Goal: Task Accomplishment & Management: Complete application form

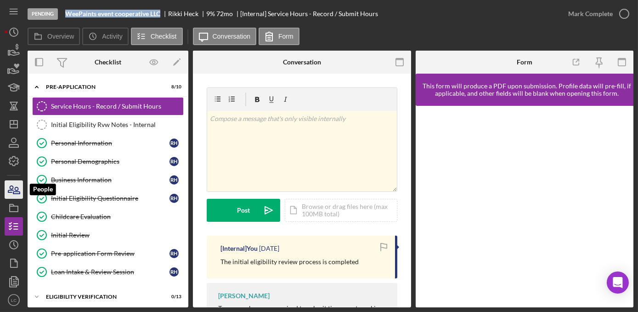
click at [19, 187] on icon "button" at bounding box center [13, 189] width 23 height 23
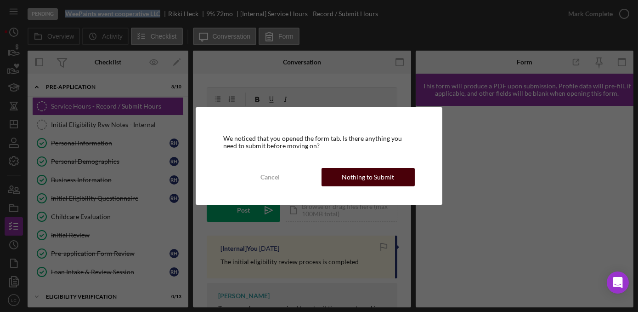
click at [344, 183] on div "Nothing to Submit" at bounding box center [368, 177] width 52 height 18
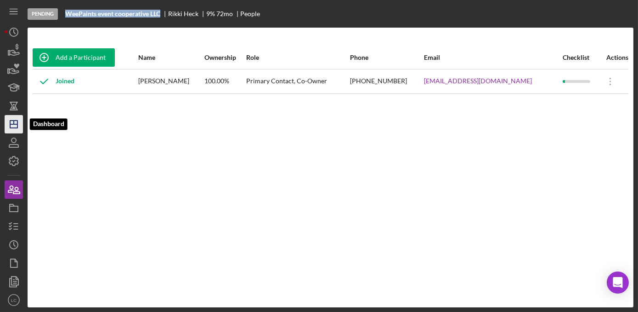
click at [12, 121] on icon "Icon/Dashboard" at bounding box center [13, 124] width 23 height 23
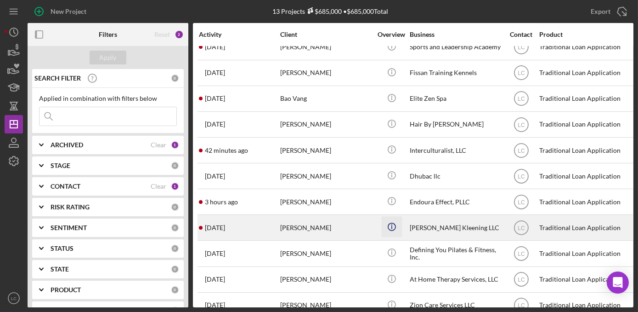
scroll to position [82, 0]
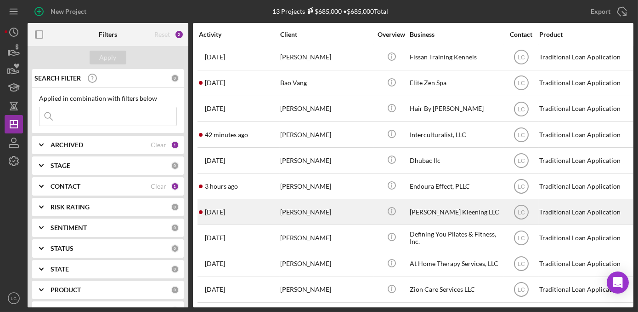
click at [420, 206] on div "[PERSON_NAME] Kleening LLC" at bounding box center [456, 211] width 92 height 24
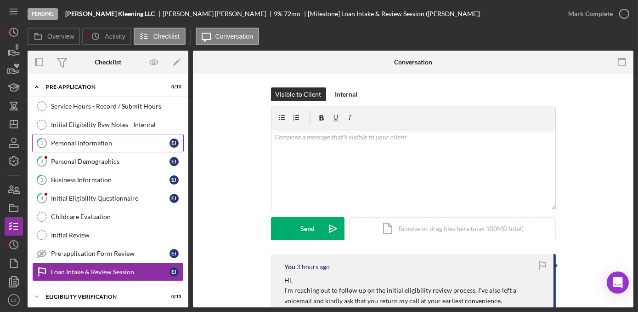
click at [101, 143] on div "Personal Information" at bounding box center [110, 142] width 119 height 7
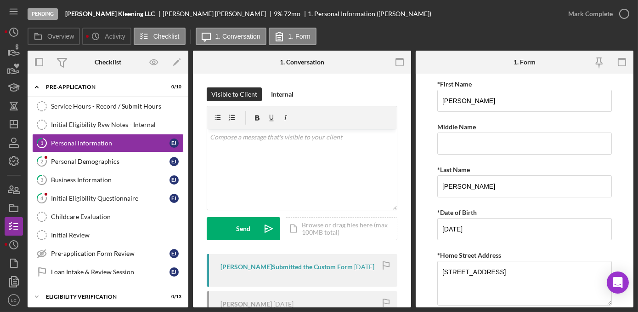
scroll to position [41, 0]
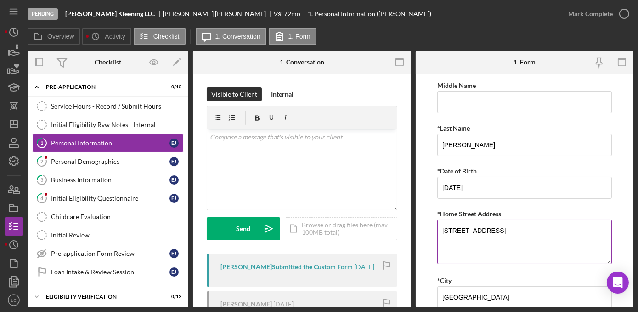
drag, startPoint x: 494, startPoint y: 227, endPoint x: 504, endPoint y: 231, distance: 10.1
click at [499, 231] on textarea "[STREET_ADDRESS]" at bounding box center [524, 241] width 175 height 44
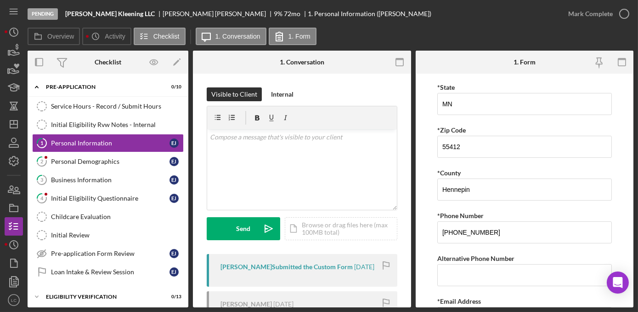
scroll to position [329, 0]
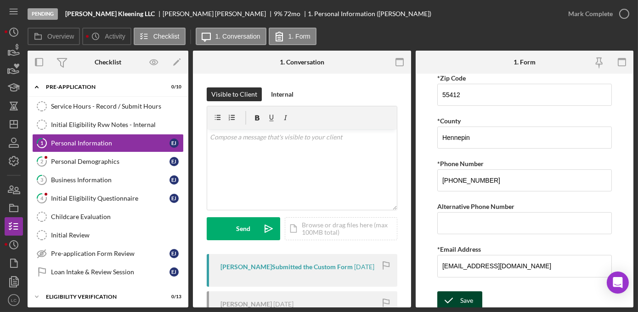
type textarea "[STREET_ADDRESS]"
click at [462, 299] on div "Save" at bounding box center [466, 300] width 13 height 18
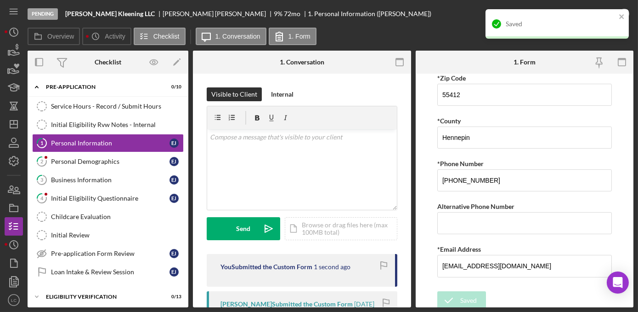
click at [619, 16] on div "Saved" at bounding box center [557, 23] width 143 height 29
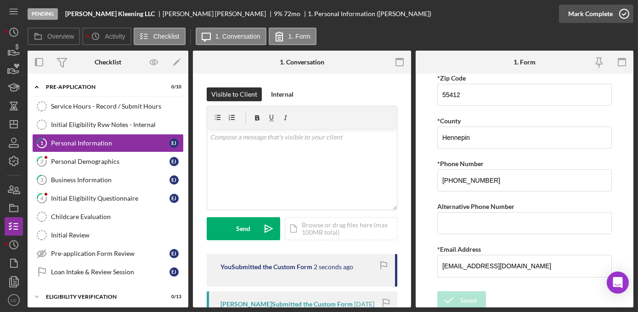
click at [624, 16] on icon "button" at bounding box center [624, 13] width 23 height 23
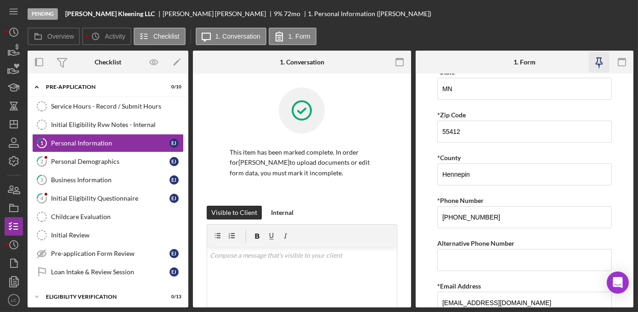
scroll to position [366, 0]
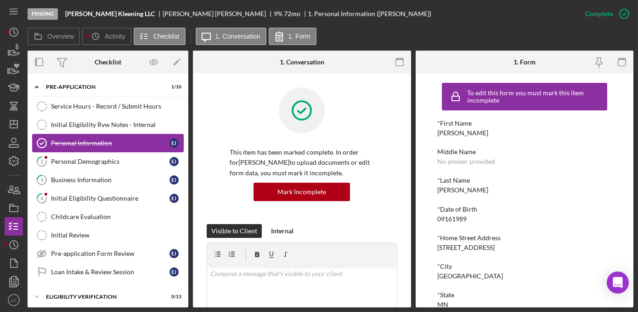
click at [91, 150] on link "Personal Information Personal Information [PERSON_NAME]" at bounding box center [108, 143] width 152 height 18
click at [88, 171] on link "3 Business Information [PERSON_NAME]" at bounding box center [108, 179] width 152 height 18
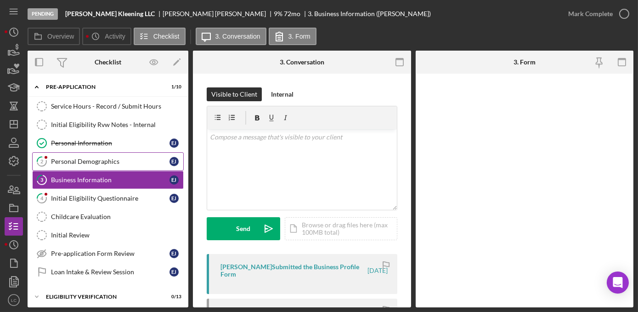
click at [90, 158] on div "Personal Demographics" at bounding box center [110, 161] width 119 height 7
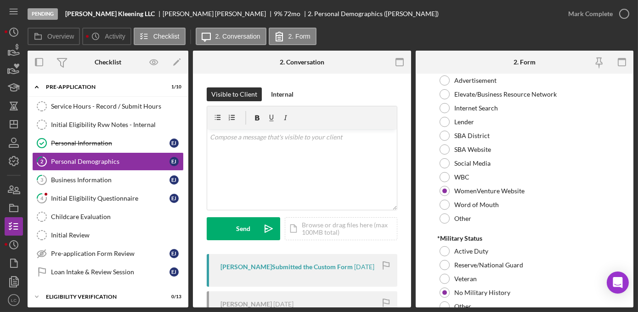
scroll to position [990, 0]
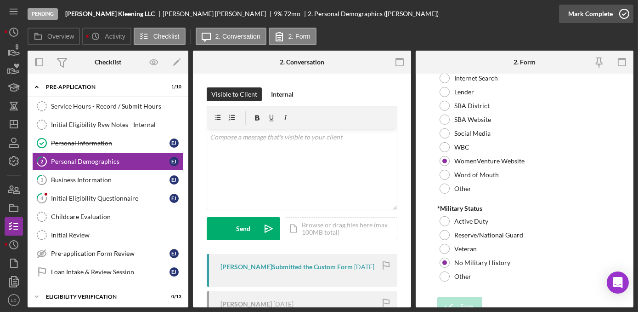
click at [622, 16] on icon "button" at bounding box center [624, 13] width 23 height 23
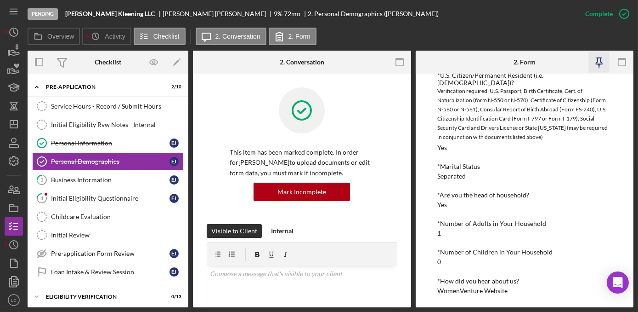
scroll to position [298, 0]
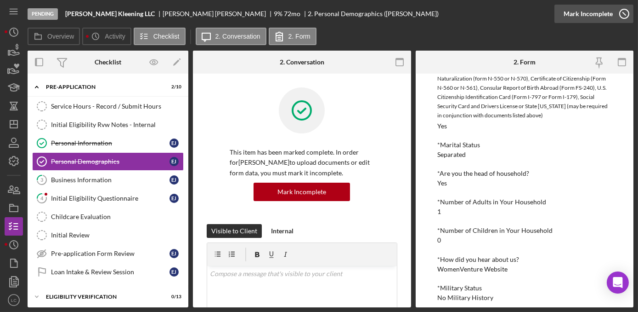
click at [626, 11] on icon "button" at bounding box center [624, 13] width 23 height 23
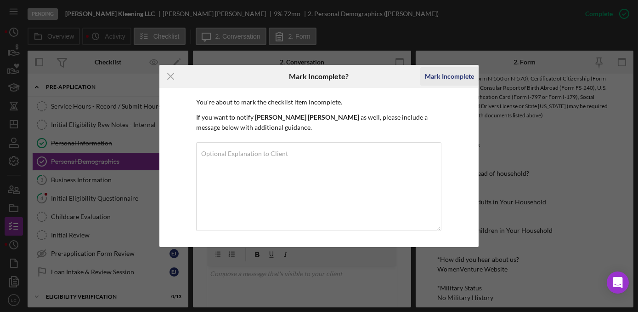
click at [440, 73] on div "Mark Incomplete" at bounding box center [449, 76] width 49 height 18
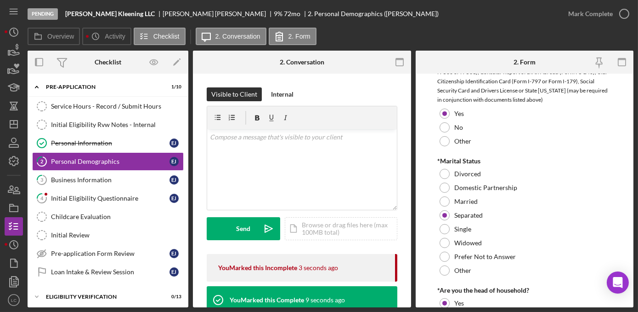
scroll to position [626, 0]
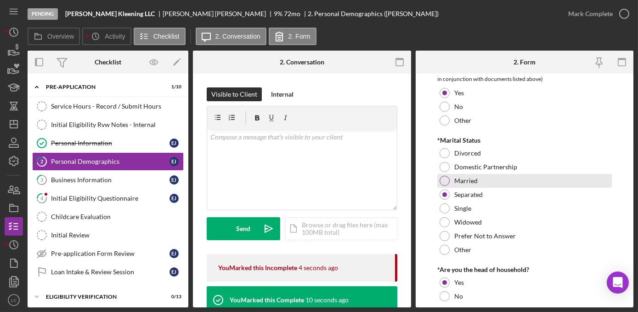
click at [443, 176] on div at bounding box center [445, 181] width 10 height 10
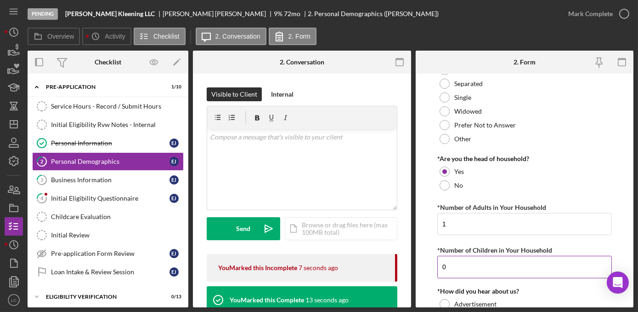
scroll to position [794, 0]
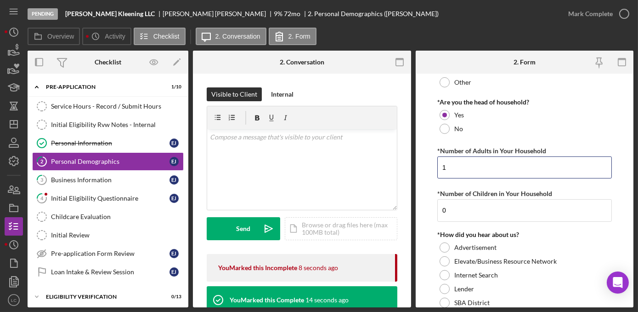
drag, startPoint x: 462, startPoint y: 157, endPoint x: 424, endPoint y: 157, distance: 38.1
click at [424, 157] on form "Preferred Name [PERSON_NAME] *Race [DEMOGRAPHIC_DATA]/[DEMOGRAPHIC_DATA] [DEMOG…" at bounding box center [525, 190] width 218 height 233
type input "2"
click at [610, 176] on form "Preferred Name [PERSON_NAME] *Race [DEMOGRAPHIC_DATA]/[DEMOGRAPHIC_DATA] [DEMOG…" at bounding box center [525, 190] width 218 height 233
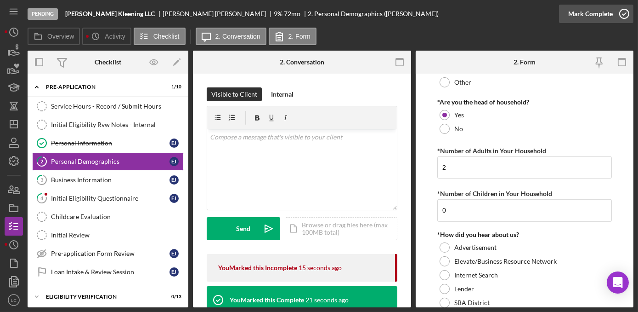
click at [622, 10] on circle "button" at bounding box center [624, 13] width 9 height 9
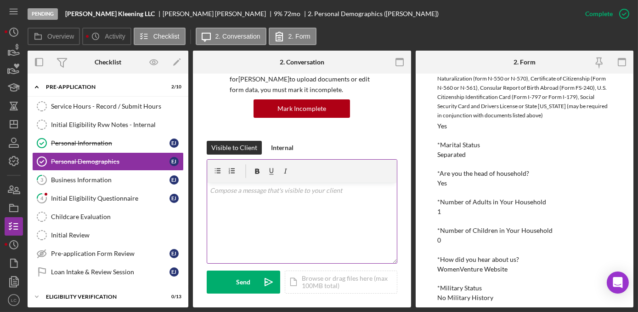
scroll to position [83, 0]
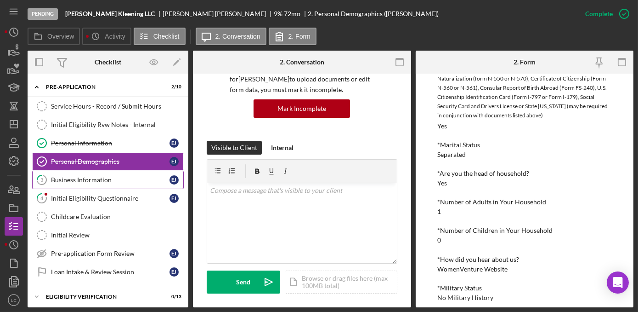
click at [159, 185] on link "3 Business Information [PERSON_NAME]" at bounding box center [108, 179] width 152 height 18
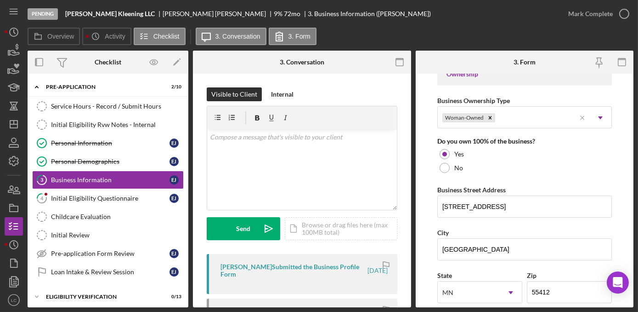
scroll to position [460, 0]
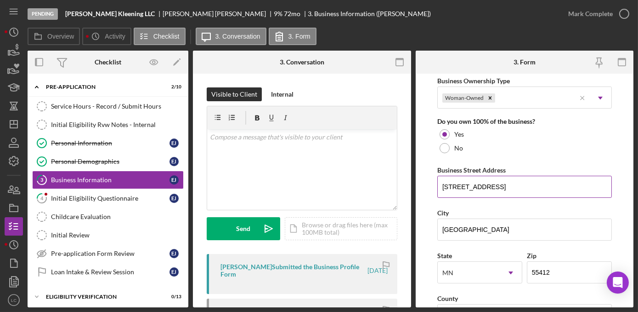
click at [494, 182] on input "[STREET_ADDRESS]" at bounding box center [524, 187] width 175 height 22
click at [530, 182] on input "[STREET_ADDRESS]" at bounding box center [524, 187] width 175 height 22
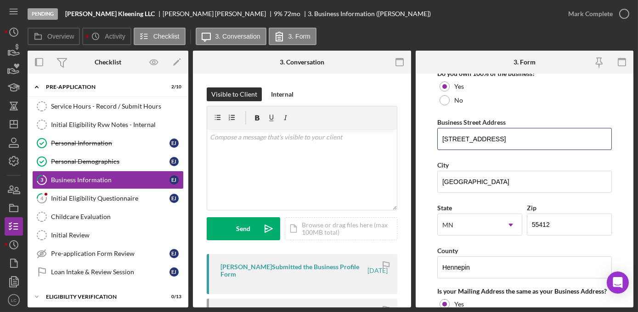
scroll to position [543, 0]
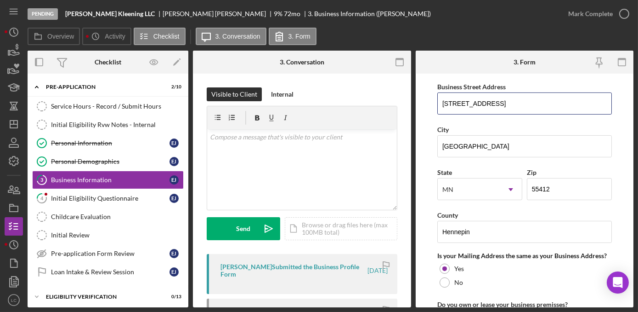
type input "[STREET_ADDRESS]"
click at [430, 249] on form "Business Name [PERSON_NAME] LLC DBA Business Start Date [DATE] Legal Structure …" at bounding box center [525, 190] width 218 height 233
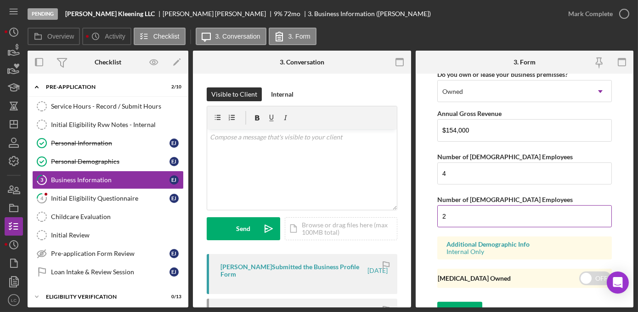
scroll to position [782, 0]
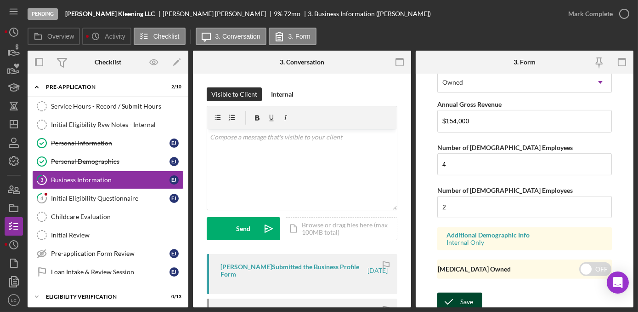
click at [459, 290] on icon "submit" at bounding box center [448, 301] width 23 height 23
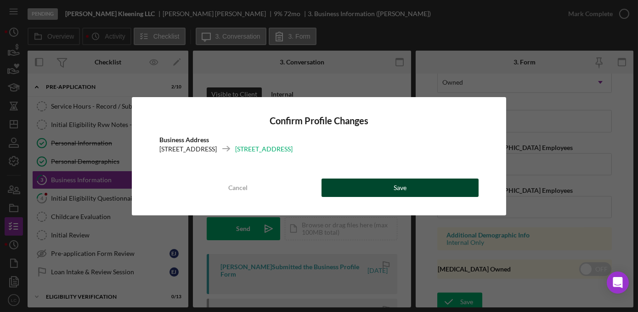
click at [427, 190] on button "Save" at bounding box center [400, 187] width 157 height 18
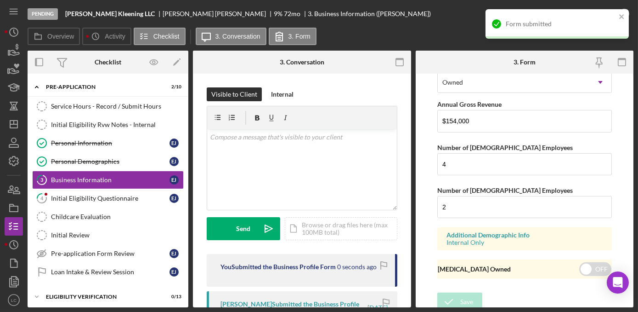
click at [621, 12] on div "Form submitted" at bounding box center [557, 23] width 143 height 29
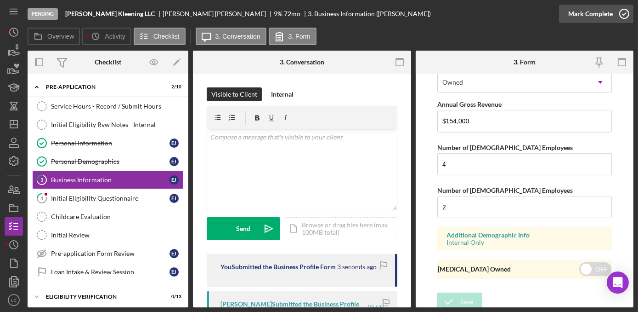
click at [627, 14] on icon "button" at bounding box center [624, 13] width 23 height 23
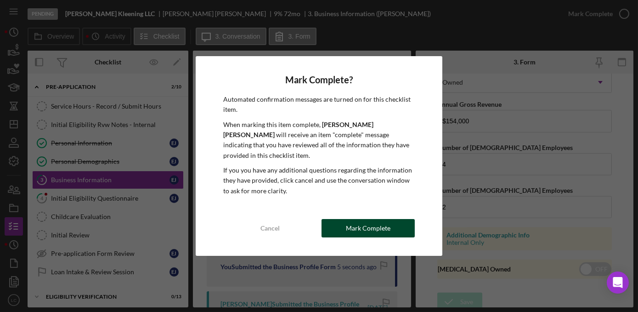
click at [401, 219] on button "Mark Complete" at bounding box center [368, 228] width 93 height 18
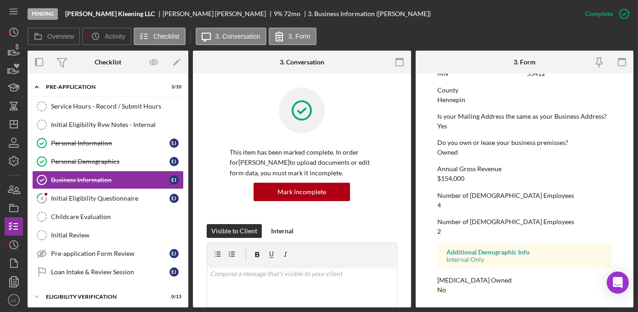
scroll to position [460, 0]
click at [103, 194] on div "Initial Eligibility Questionnaire" at bounding box center [110, 197] width 119 height 7
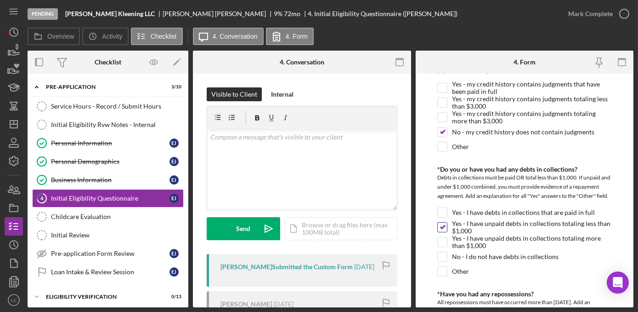
scroll to position [460, 0]
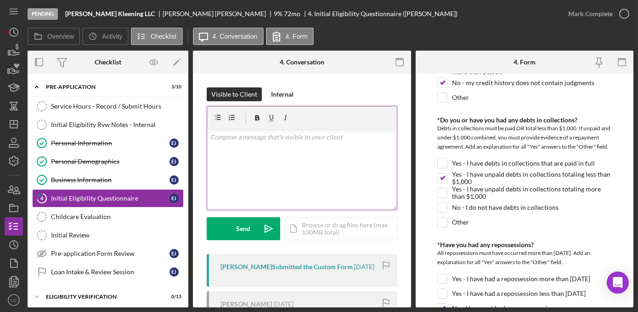
click at [254, 153] on div "v Color teal Color pink Remove color Add row above Add row below Add column bef…" at bounding box center [302, 169] width 190 height 80
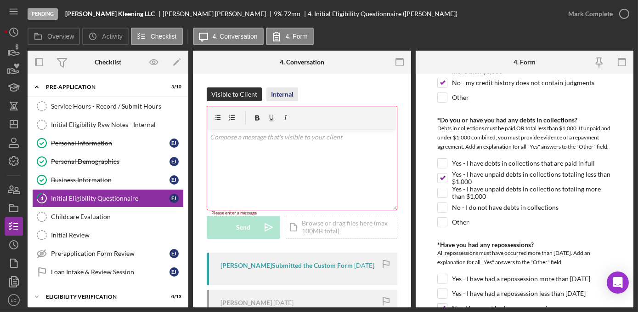
click at [278, 94] on div "Internal" at bounding box center [282, 94] width 23 height 14
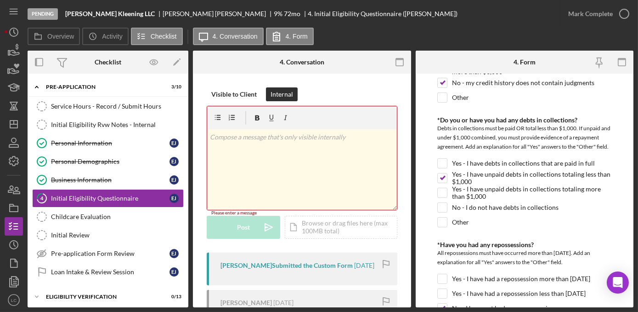
click at [282, 162] on div "v Color teal Color pink Remove color Add row above Add row below Add column bef…" at bounding box center [302, 169] width 190 height 80
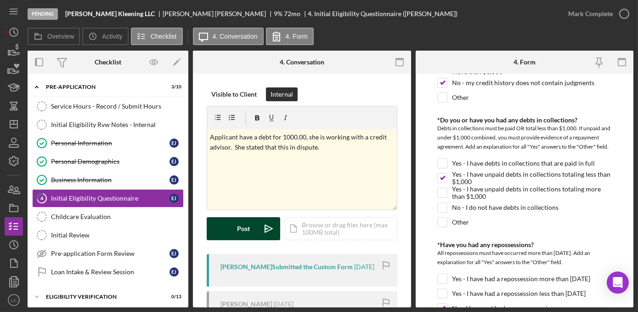
click at [238, 227] on div "Post" at bounding box center [243, 228] width 13 height 23
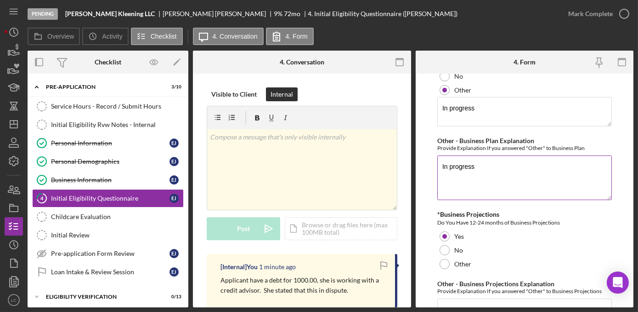
scroll to position [1578, 0]
click at [531, 155] on textarea "In progress" at bounding box center [524, 177] width 175 height 44
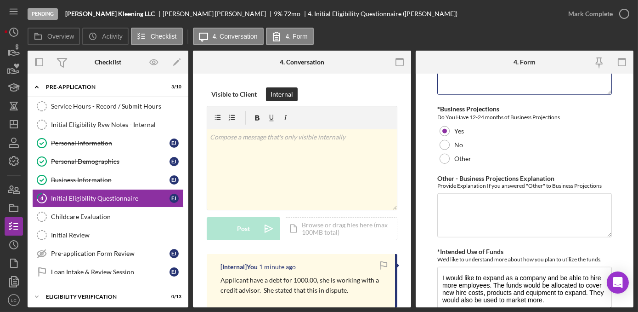
scroll to position [1703, 0]
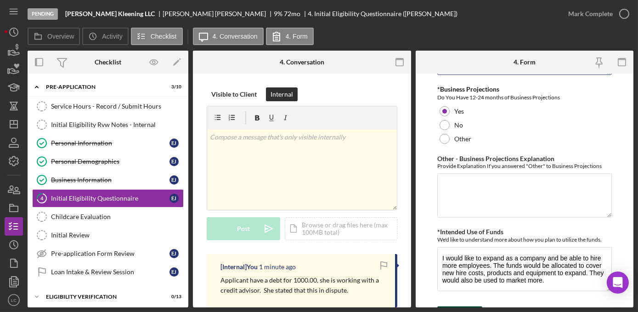
type textarea "In progress and almost complete."
click at [454, 304] on icon "submit" at bounding box center [448, 315] width 23 height 23
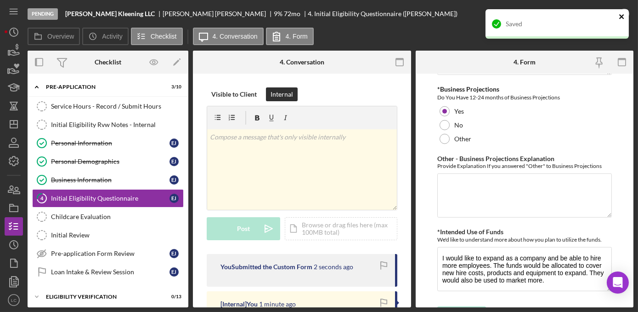
click at [623, 16] on icon "close" at bounding box center [621, 16] width 5 height 5
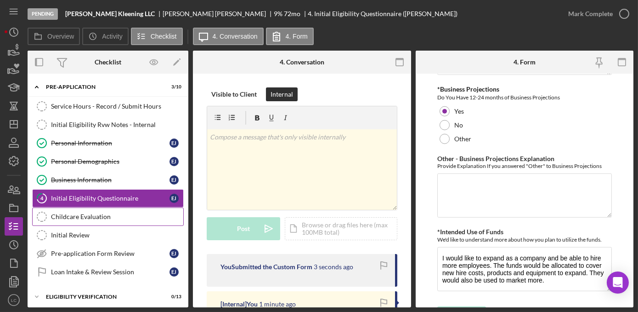
click at [121, 219] on link "Childcare Evaluation Childcare Evaluation" at bounding box center [108, 216] width 152 height 18
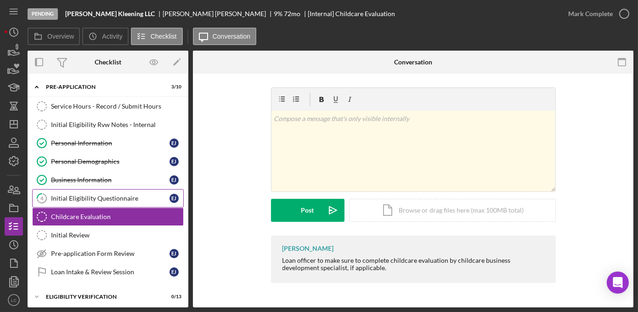
click at [116, 201] on link "4 Initial Eligibility Questionnaire [PERSON_NAME]" at bounding box center [108, 198] width 152 height 18
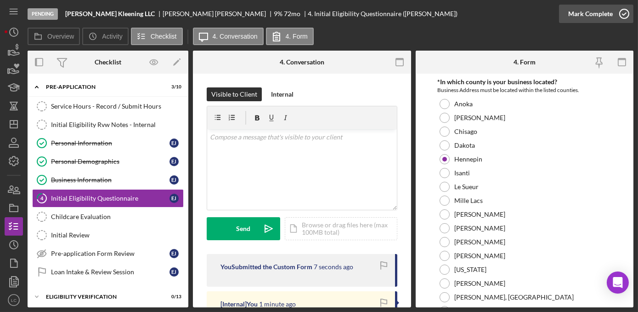
click at [621, 10] on icon "button" at bounding box center [624, 13] width 23 height 23
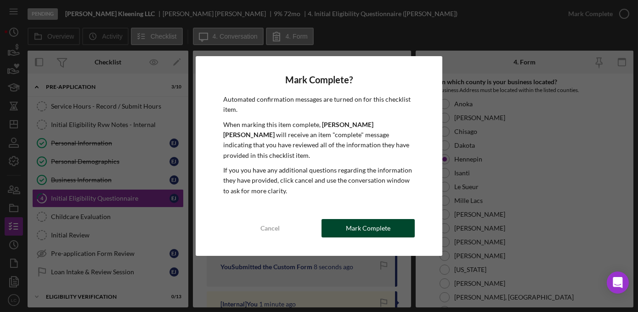
click at [370, 230] on div "Mark Complete" at bounding box center [368, 228] width 45 height 18
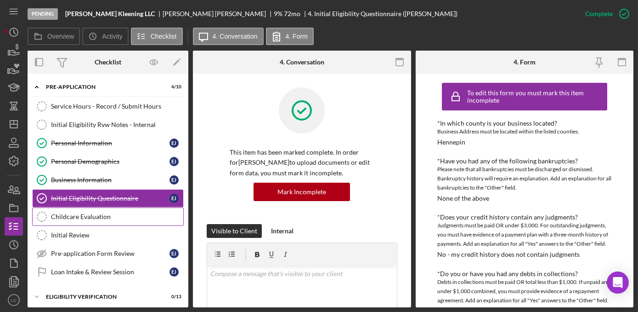
click at [132, 215] on div "Childcare Evaluation" at bounding box center [117, 216] width 132 height 7
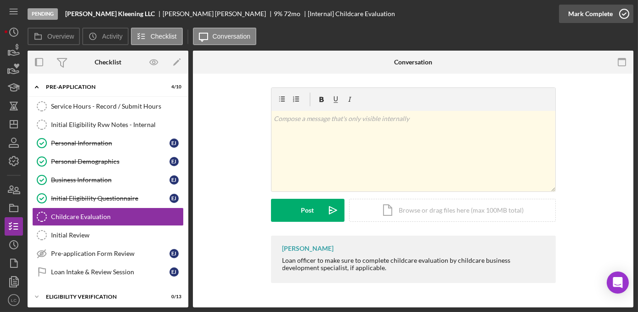
click at [627, 17] on icon "button" at bounding box center [624, 13] width 23 height 23
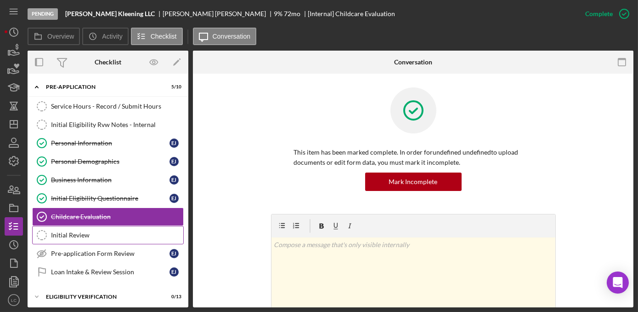
click at [149, 233] on div "Initial Review" at bounding box center [117, 234] width 132 height 7
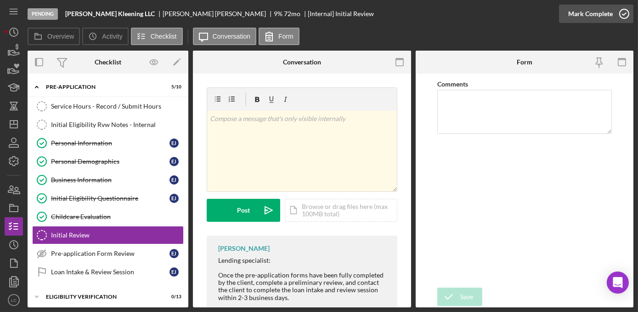
click at [628, 9] on icon "button" at bounding box center [624, 13] width 23 height 23
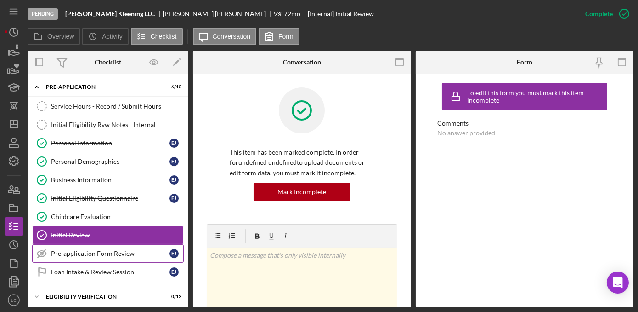
click at [96, 253] on div "Pre-application Form Review" at bounding box center [110, 253] width 119 height 7
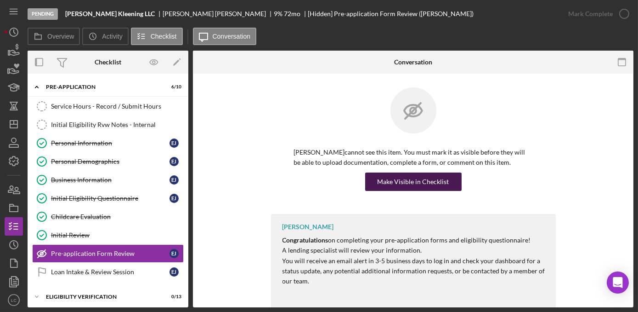
click at [382, 184] on div "Make Visible in Checklist" at bounding box center [414, 181] width 72 height 18
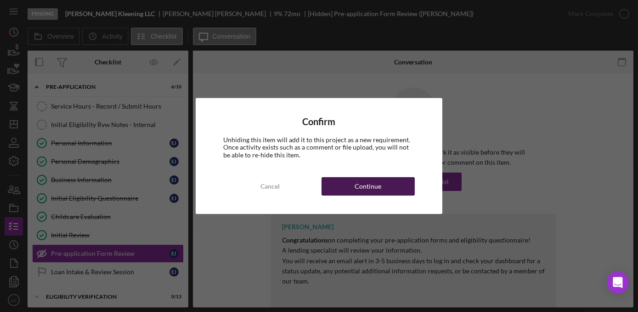
click at [370, 184] on div "Continue" at bounding box center [368, 186] width 27 height 18
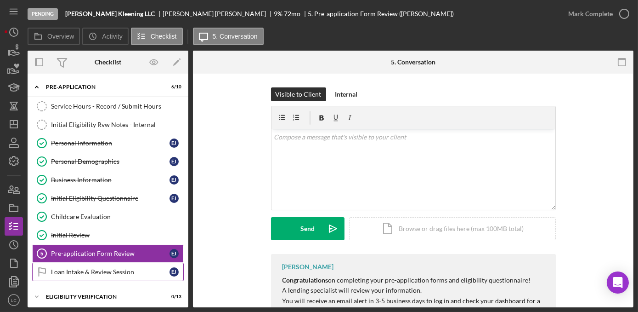
drag, startPoint x: 96, startPoint y: 272, endPoint x: 115, endPoint y: 272, distance: 18.8
click at [96, 273] on link "Loan Intake & Review Session Loan Intake & Review Session [PERSON_NAME]" at bounding box center [108, 271] width 152 height 18
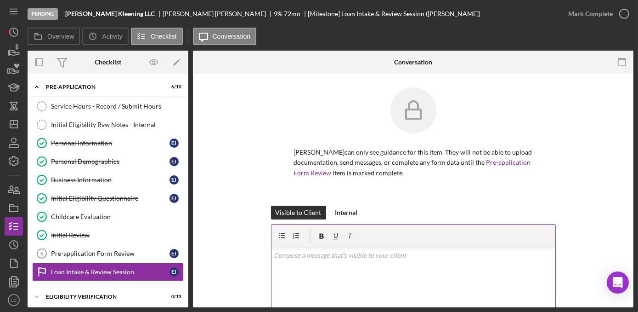
click at [295, 264] on div "v Color teal Color pink Remove color Add row above Add row below Add column bef…" at bounding box center [414, 287] width 284 height 80
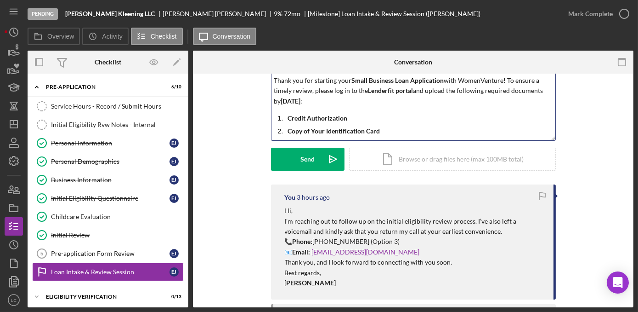
drag, startPoint x: 338, startPoint y: 100, endPoint x: 270, endPoint y: 102, distance: 68.0
click at [272, 102] on div "v Color teal Color pink Remove color Add row above Add row below Add column bef…" at bounding box center [414, 100] width 284 height 80
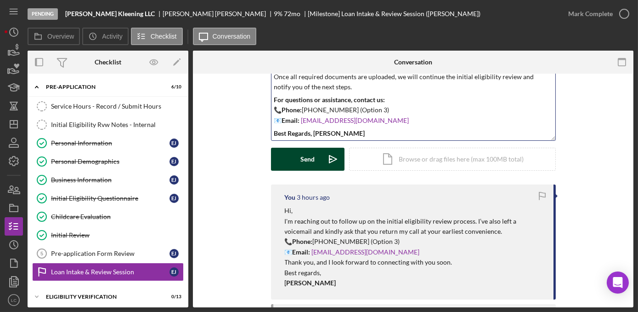
scroll to position [110, 0]
click at [293, 158] on button "Send Icon/icon-invite-send" at bounding box center [308, 159] width 74 height 23
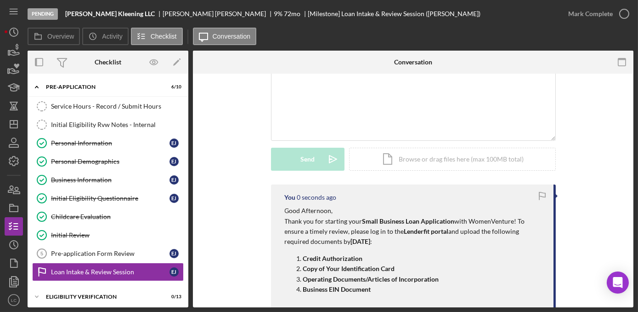
scroll to position [0, 0]
click at [98, 251] on div "Pre-application Form Review" at bounding box center [110, 253] width 119 height 7
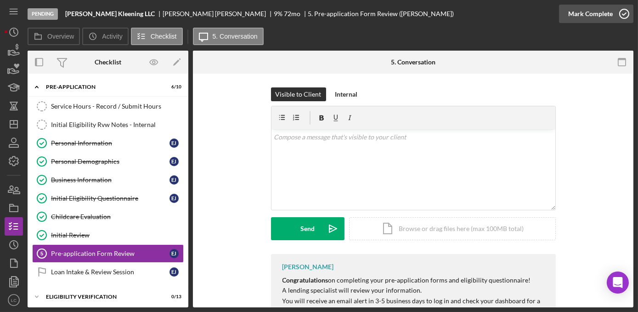
click at [624, 8] on icon "button" at bounding box center [624, 13] width 23 height 23
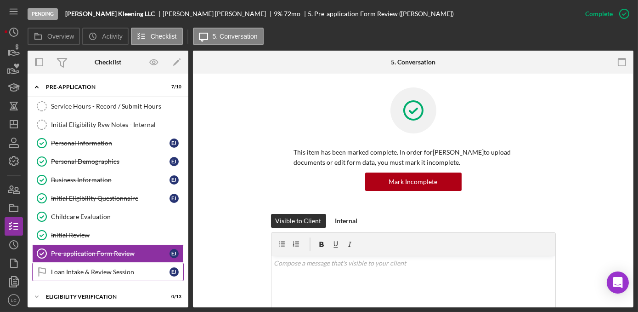
click at [108, 265] on link "Loan Intake & Review Session Loan Intake & Review Session [PERSON_NAME]" at bounding box center [108, 271] width 152 height 18
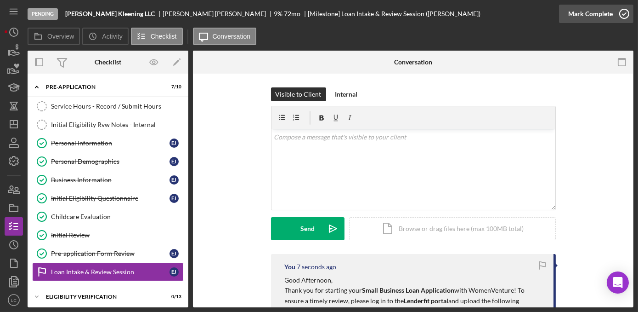
click at [622, 12] on icon "button" at bounding box center [624, 13] width 23 height 23
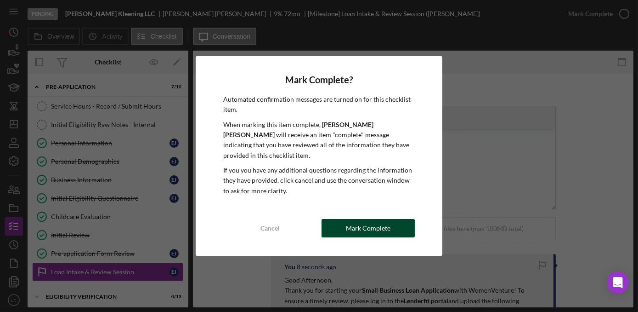
click at [386, 231] on div "Mark Complete" at bounding box center [368, 228] width 45 height 18
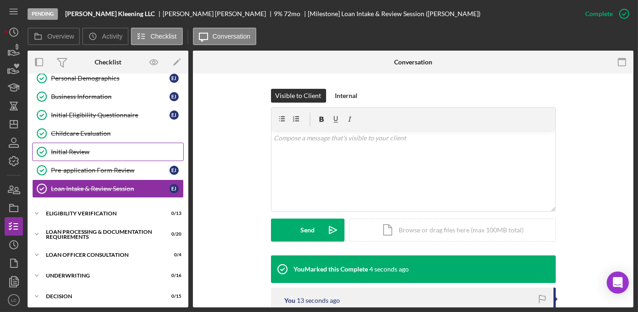
scroll to position [83, 0]
click at [34, 212] on icon "Icon/Expander" at bounding box center [37, 213] width 18 height 18
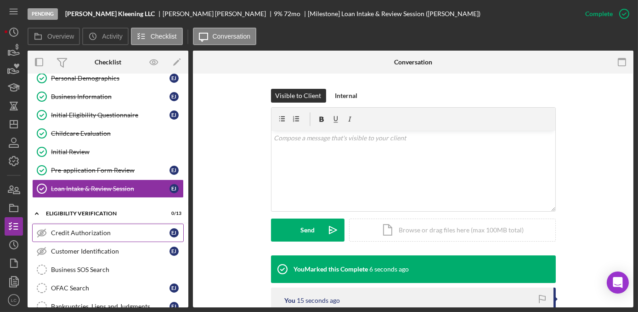
click at [63, 229] on div "Credit Authorization" at bounding box center [110, 232] width 119 height 7
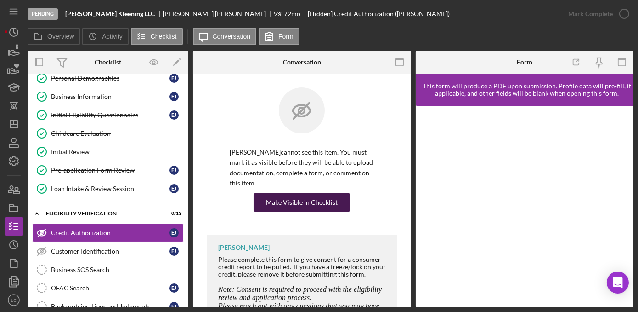
click at [312, 201] on div "Make Visible in Checklist" at bounding box center [302, 202] width 72 height 18
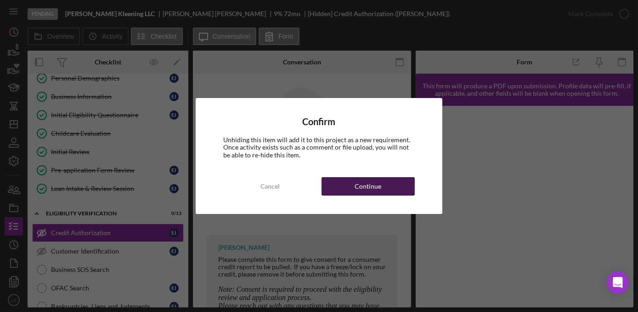
click at [341, 186] on button "Continue" at bounding box center [368, 186] width 93 height 18
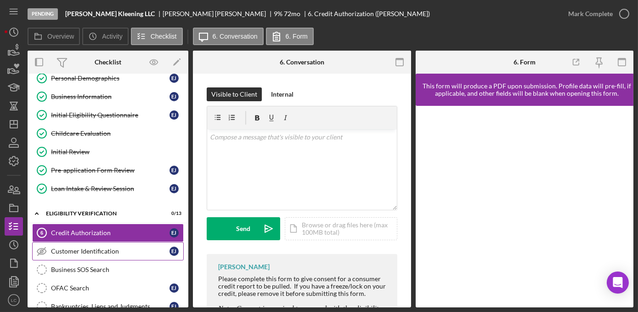
click at [95, 247] on div "Customer Identification" at bounding box center [110, 250] width 119 height 7
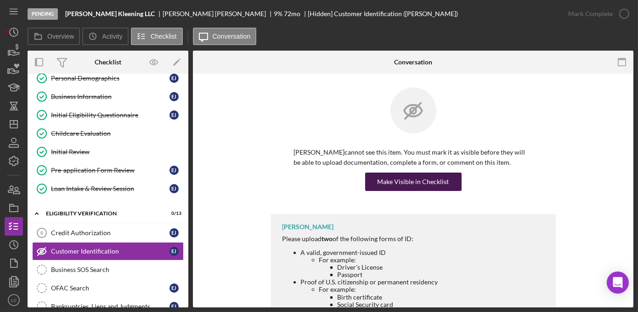
click at [427, 186] on div "Make Visible in Checklist" at bounding box center [414, 181] width 72 height 18
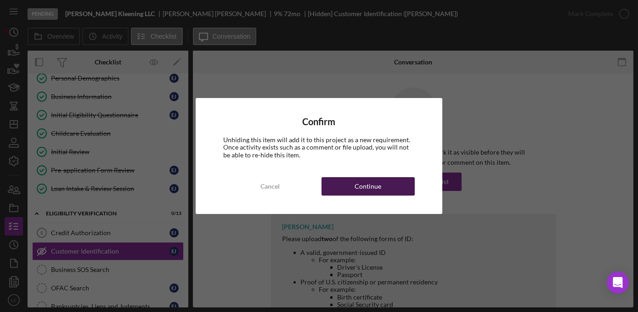
click at [386, 183] on button "Continue" at bounding box center [368, 186] width 93 height 18
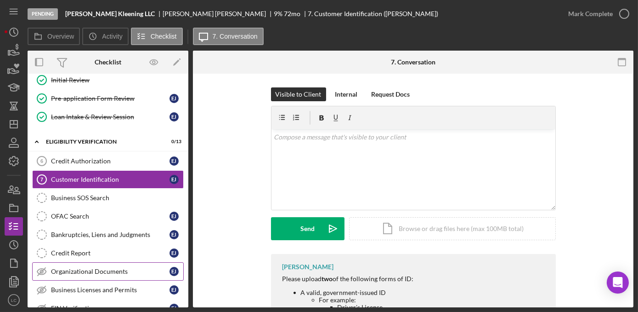
scroll to position [167, 0]
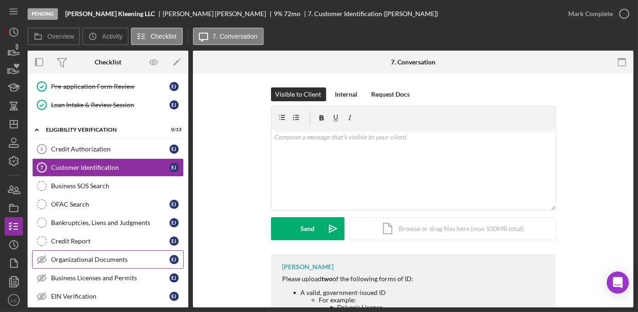
click at [79, 255] on div "Organizational Documents" at bounding box center [110, 258] width 119 height 7
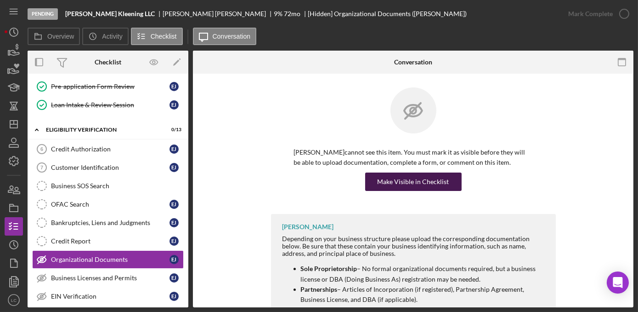
click at [387, 184] on div "Make Visible in Checklist" at bounding box center [414, 181] width 72 height 18
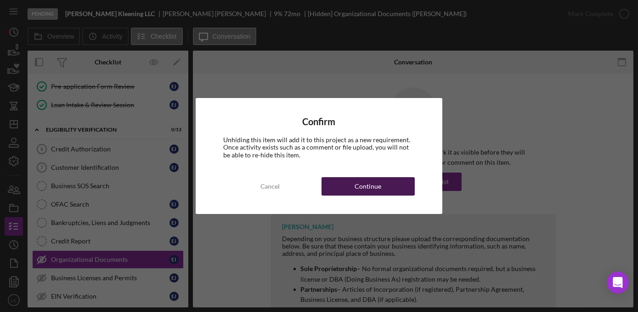
click at [345, 189] on button "Continue" at bounding box center [368, 186] width 93 height 18
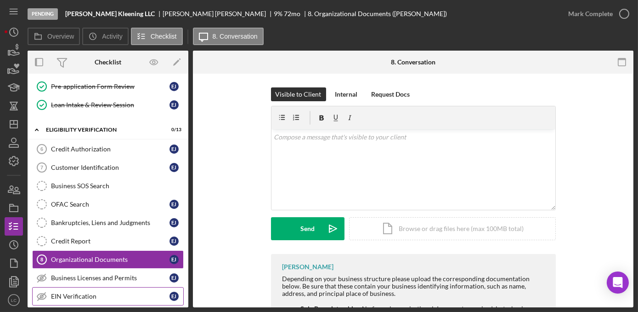
click at [63, 292] on div "EIN Verification" at bounding box center [110, 295] width 119 height 7
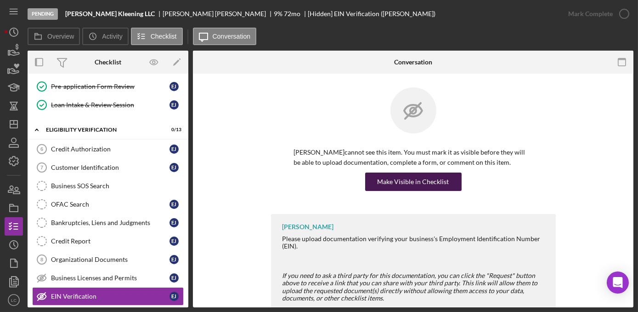
click at [372, 184] on button "Make Visible in Checklist" at bounding box center [413, 181] width 96 height 18
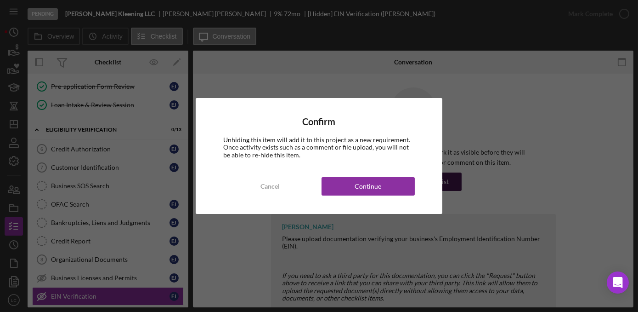
click at [372, 184] on div "Continue" at bounding box center [368, 186] width 27 height 18
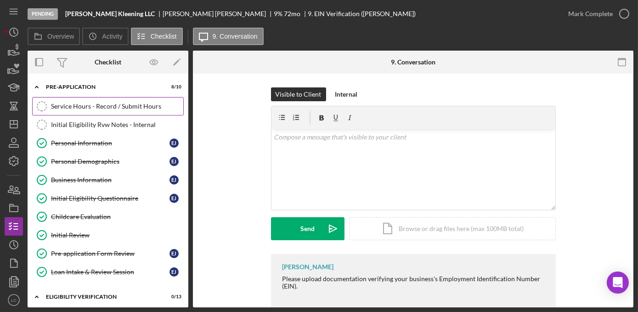
click at [82, 105] on div "Service Hours - Record / Submit Hours" at bounding box center [117, 105] width 132 height 7
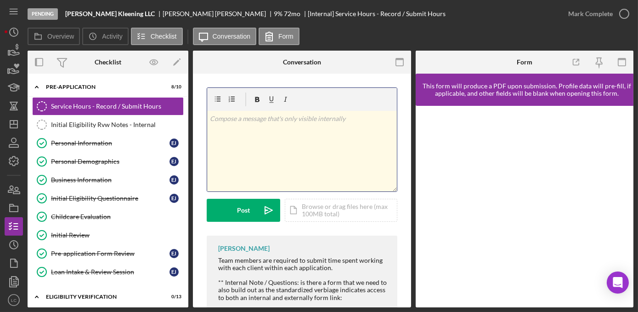
click at [276, 134] on div "v Color teal Color pink Remove color Add row above Add row below Add column bef…" at bounding box center [302, 151] width 190 height 80
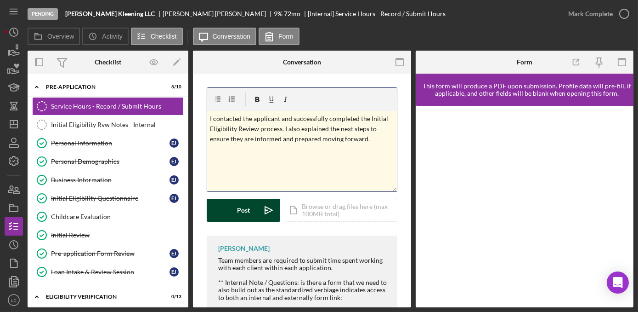
click at [225, 203] on button "Post Icon/icon-invite-send" at bounding box center [244, 210] width 74 height 23
